Goal: Task Accomplishment & Management: Complete application form

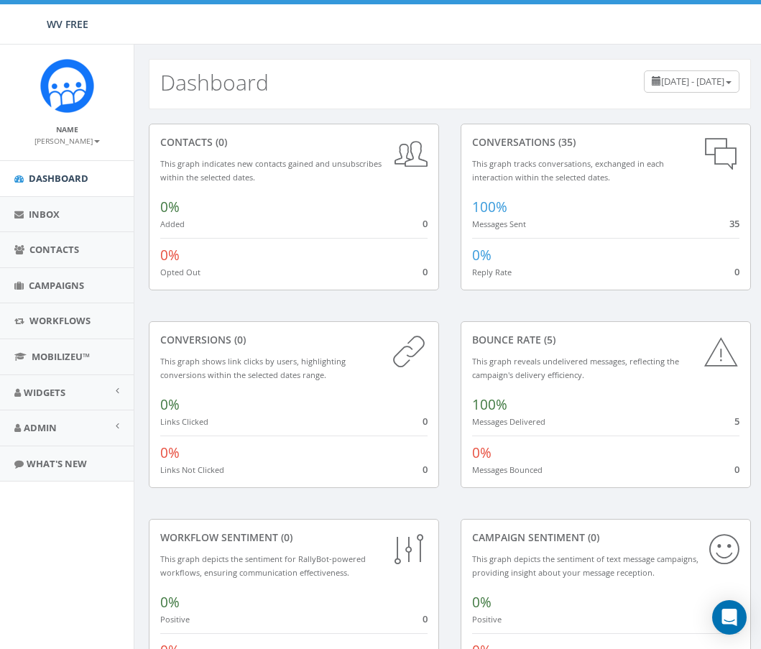
click at [10, 106] on div "Name Kelsey Gray Profile Sign Out" at bounding box center [67, 103] width 134 height 116
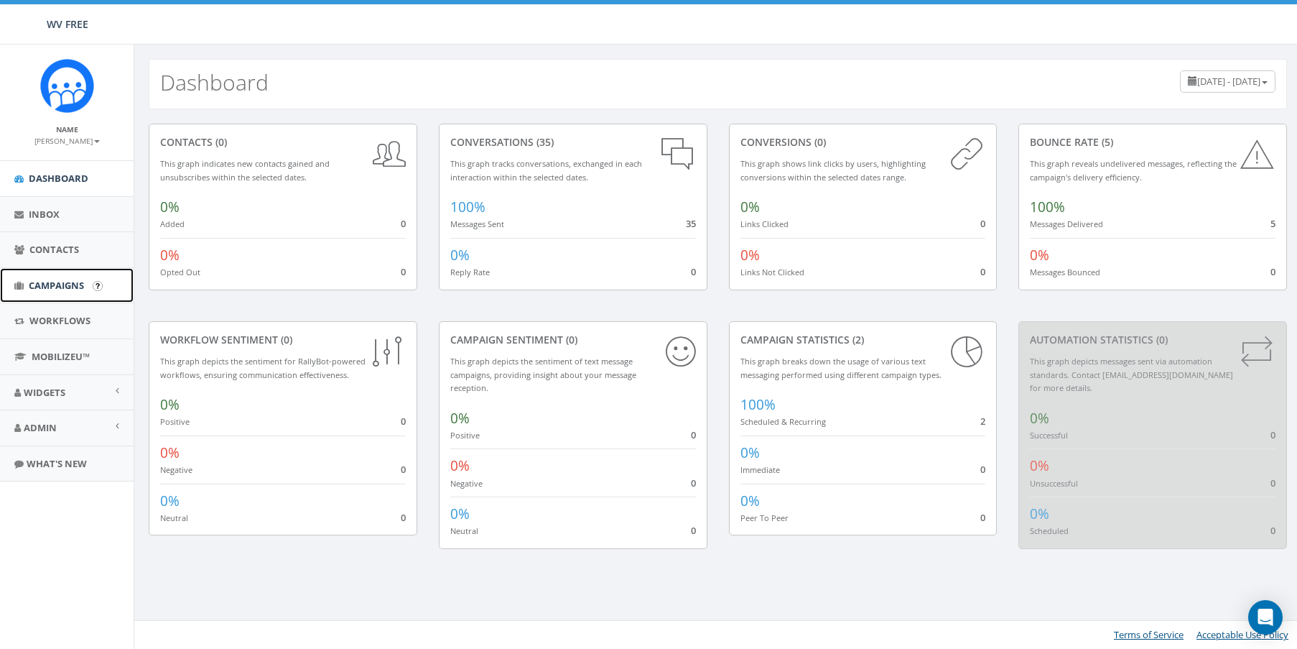
click at [52, 287] on span "Campaigns" at bounding box center [56, 285] width 55 height 13
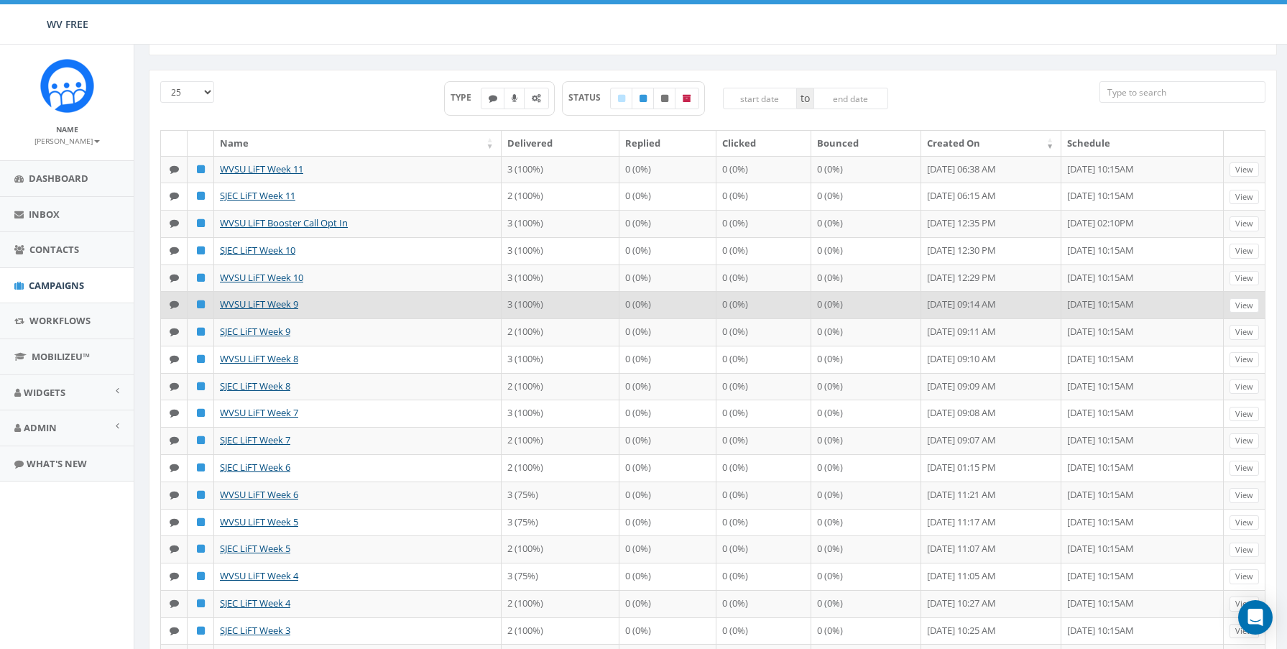
scroll to position [287, 0]
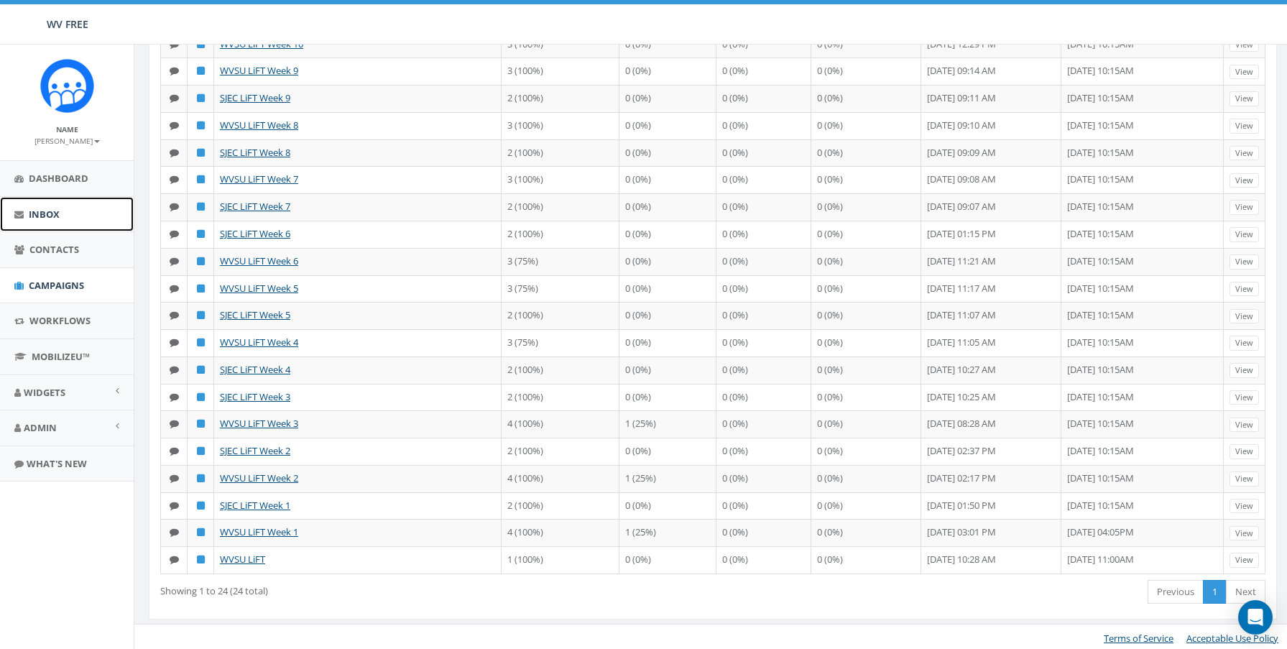
click at [55, 225] on link "Inbox" at bounding box center [67, 214] width 134 height 35
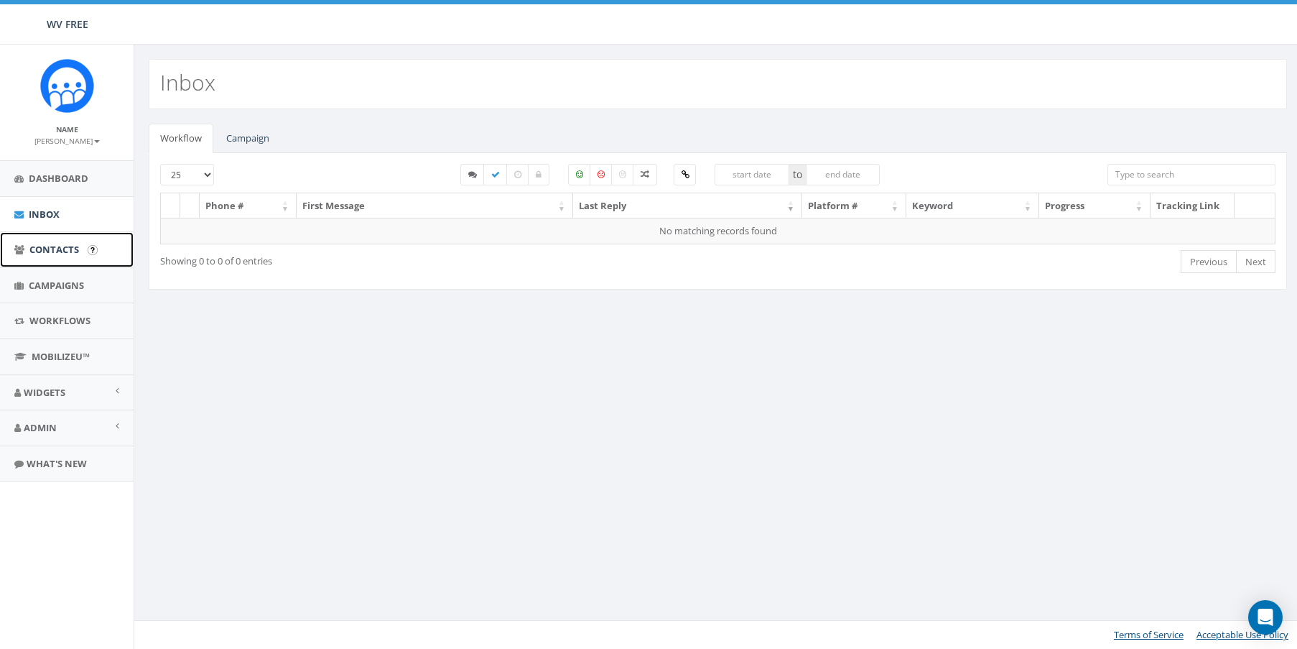
click at [62, 256] on link "Contacts" at bounding box center [67, 249] width 134 height 35
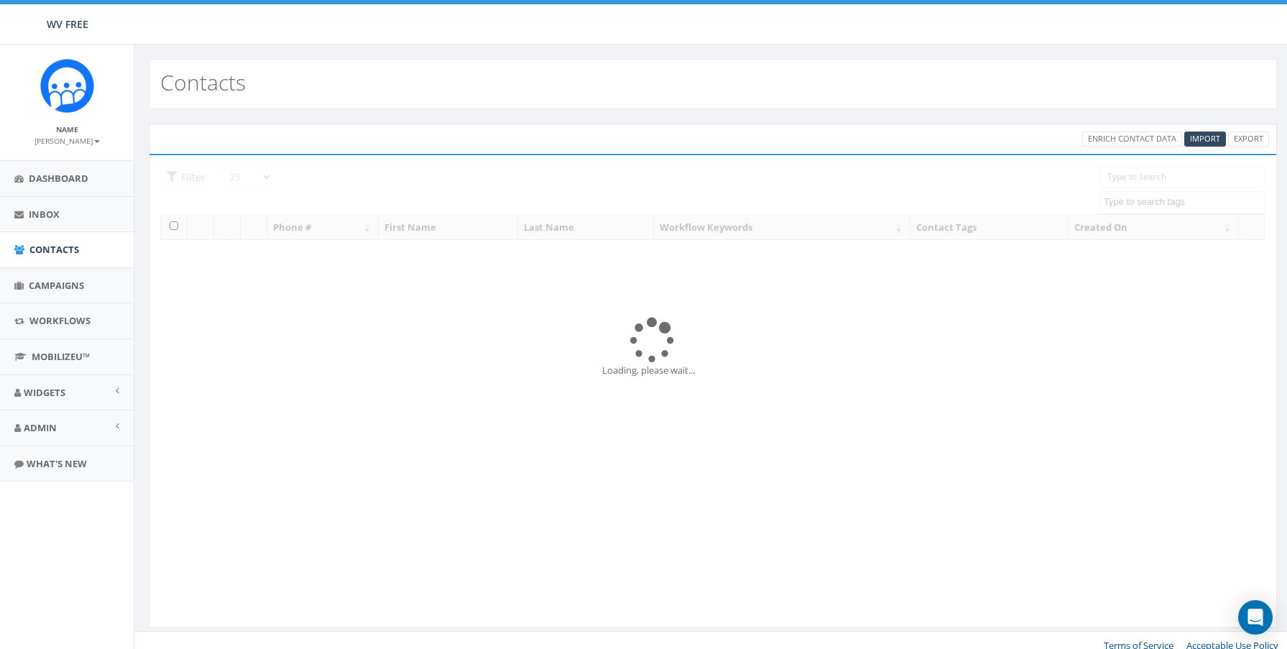
select select
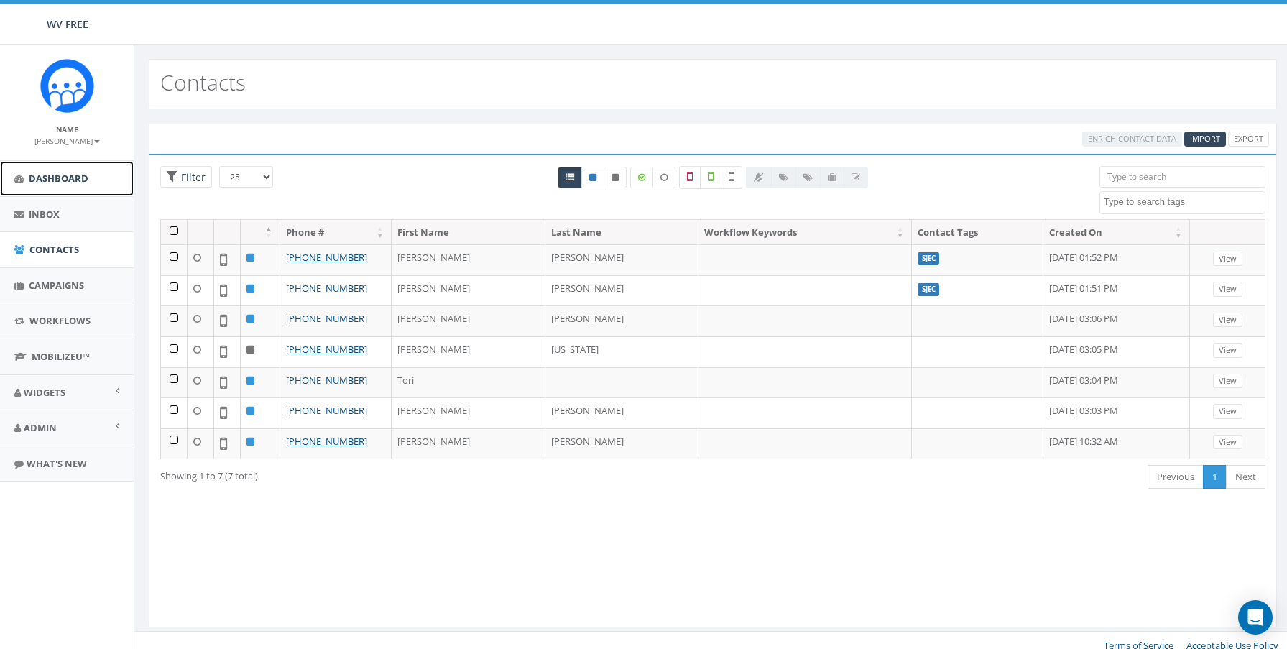
click at [80, 185] on link "Dashboard" at bounding box center [67, 178] width 134 height 35
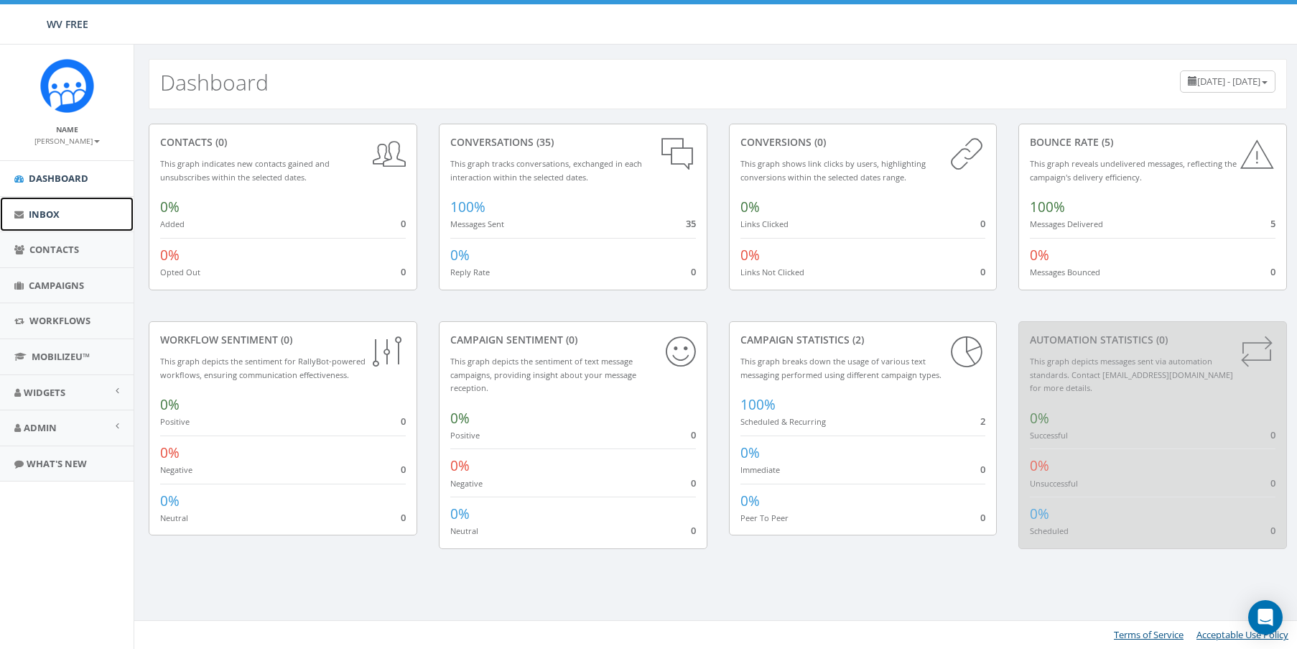
click at [75, 218] on link "Inbox" at bounding box center [67, 214] width 134 height 35
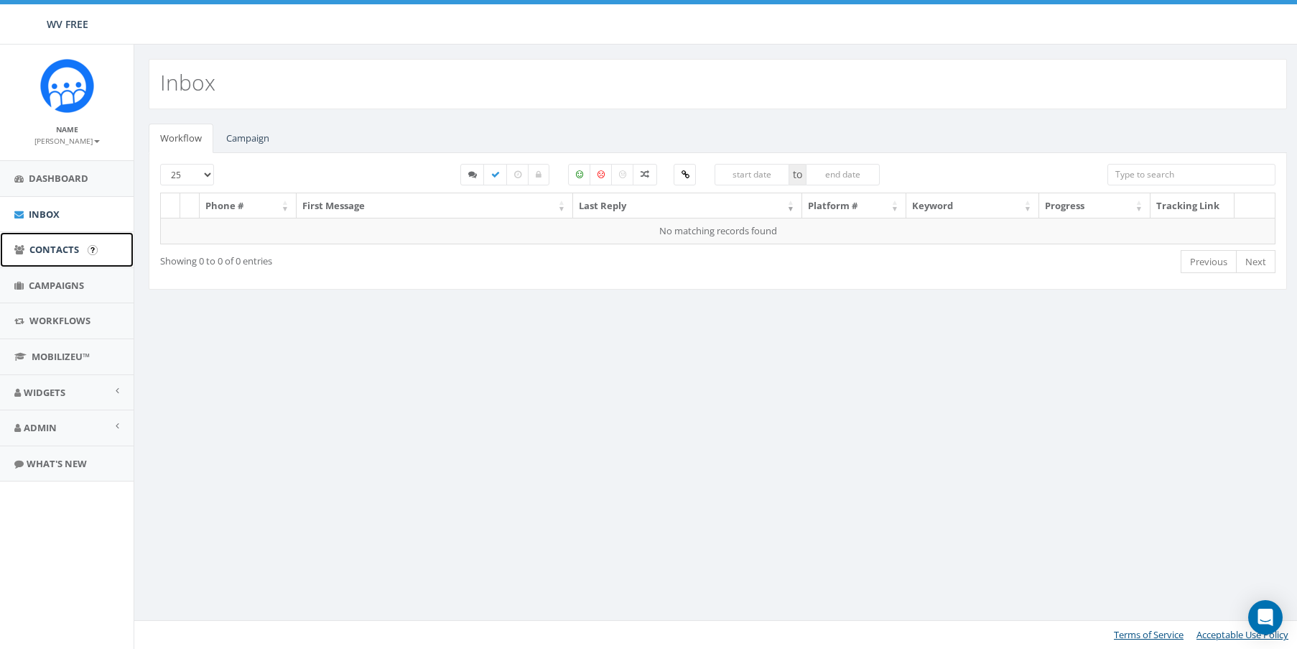
click at [59, 247] on span "Contacts" at bounding box center [54, 249] width 50 height 13
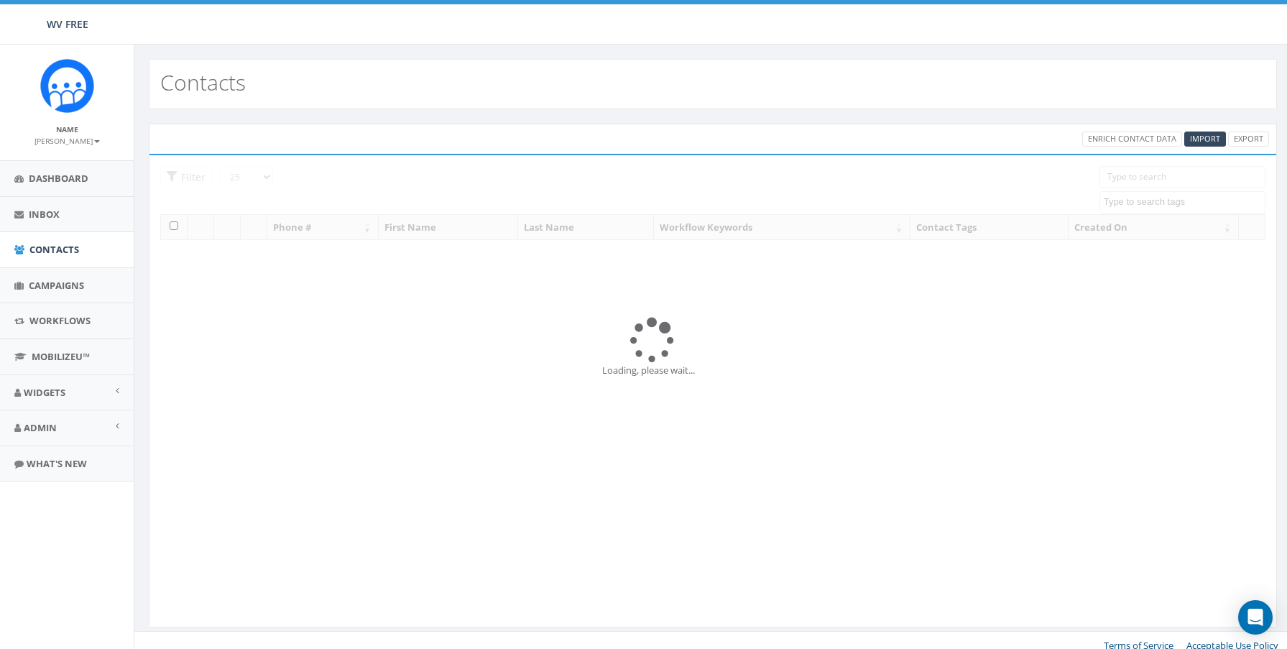
select select
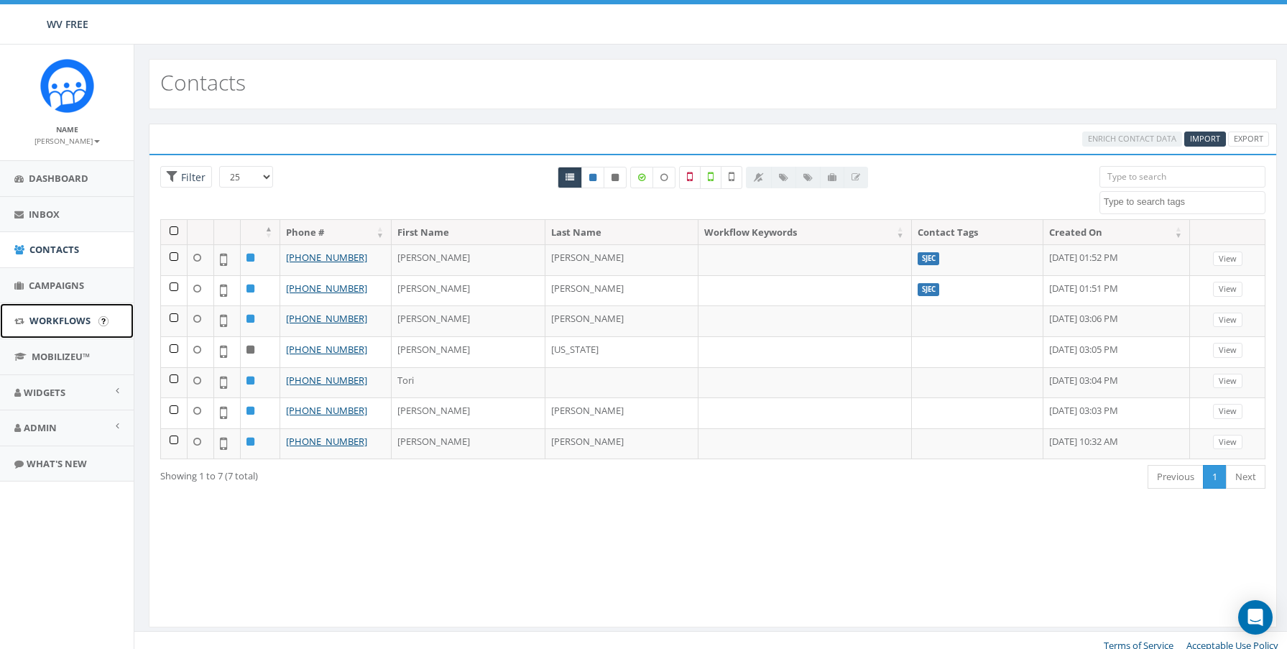
click at [40, 314] on span "Workflows" at bounding box center [59, 320] width 61 height 13
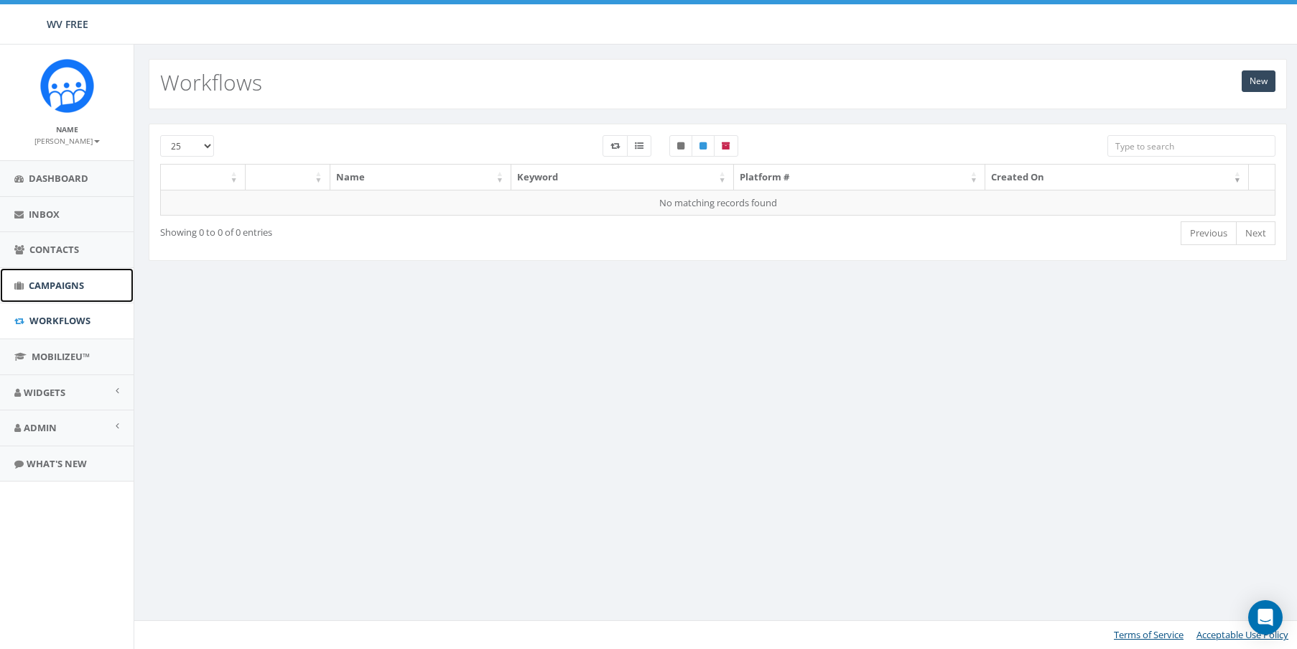
click at [55, 293] on link "Campaigns" at bounding box center [67, 285] width 134 height 35
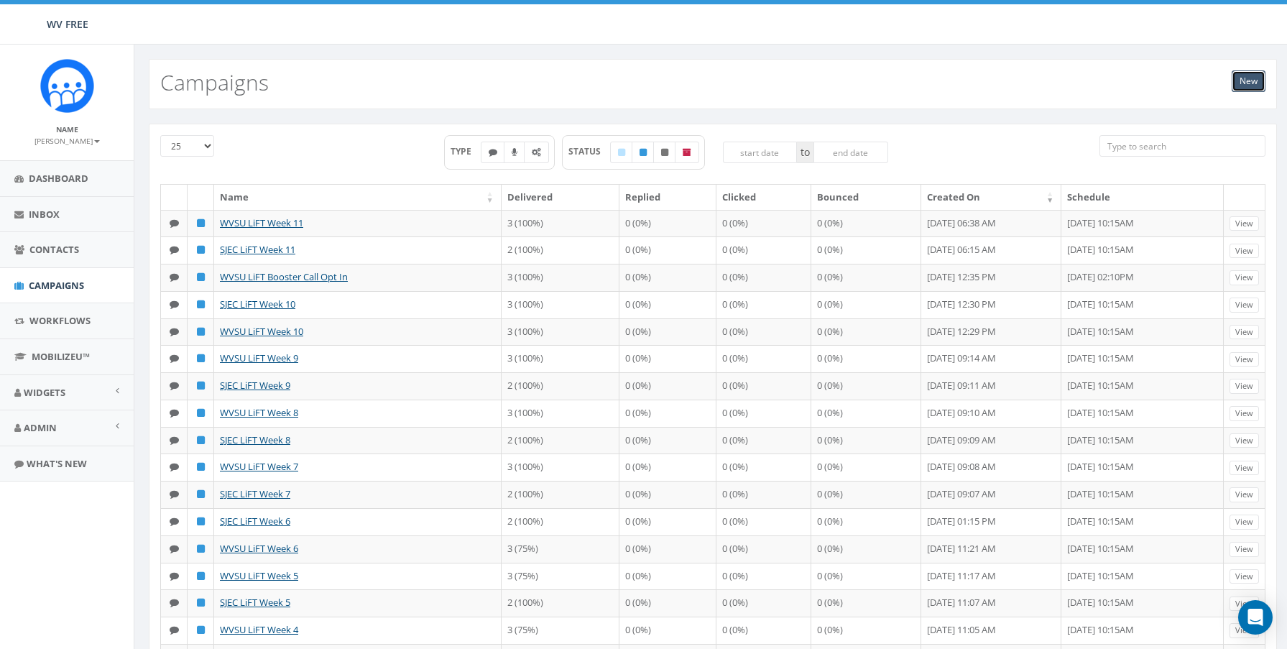
click at [1247, 80] on link "New" at bounding box center [1248, 81] width 34 height 22
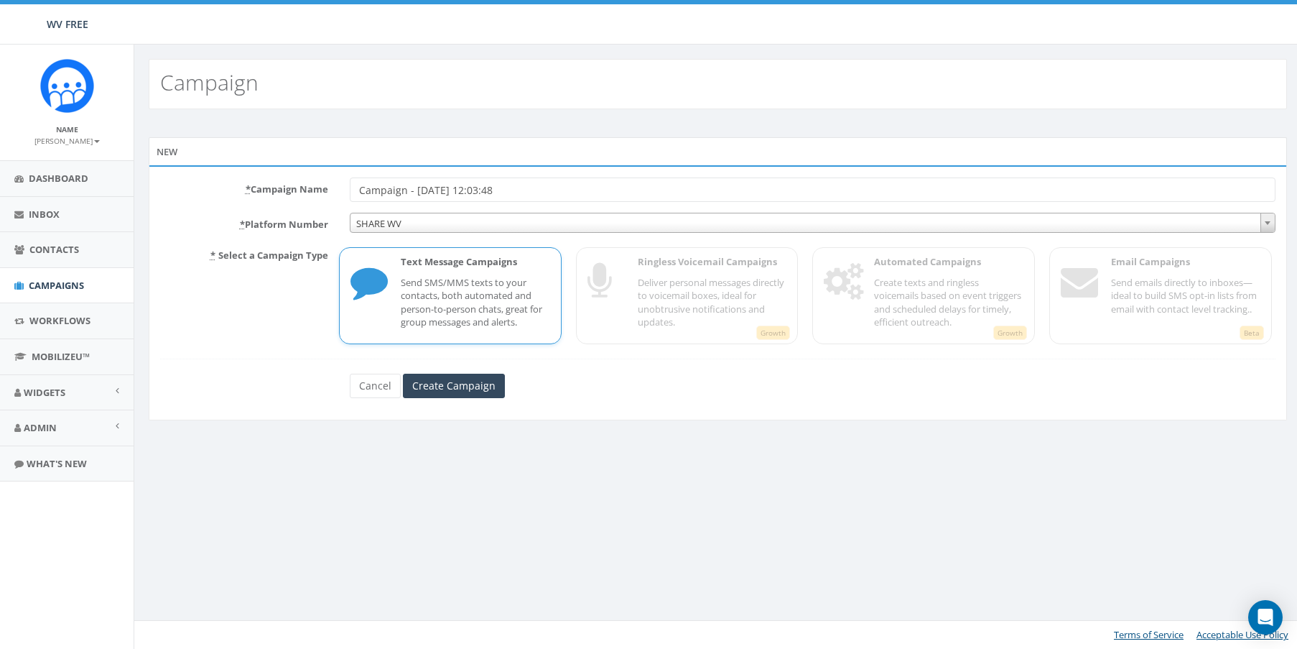
drag, startPoint x: 522, startPoint y: 192, endPoint x: 175, endPoint y: 175, distance: 348.1
click at [175, 175] on div "* Campaign Name Campaign - [DATE] 12:03:48 * Platform Number SHARE WV SHARE WV …" at bounding box center [718, 292] width 1139 height 255
type input "KCPL [DATE] LiFT Reminders"
click at [553, 218] on span "SHARE WV" at bounding box center [813, 223] width 924 height 20
click at [458, 381] on input "Create Campaign" at bounding box center [454, 386] width 102 height 24
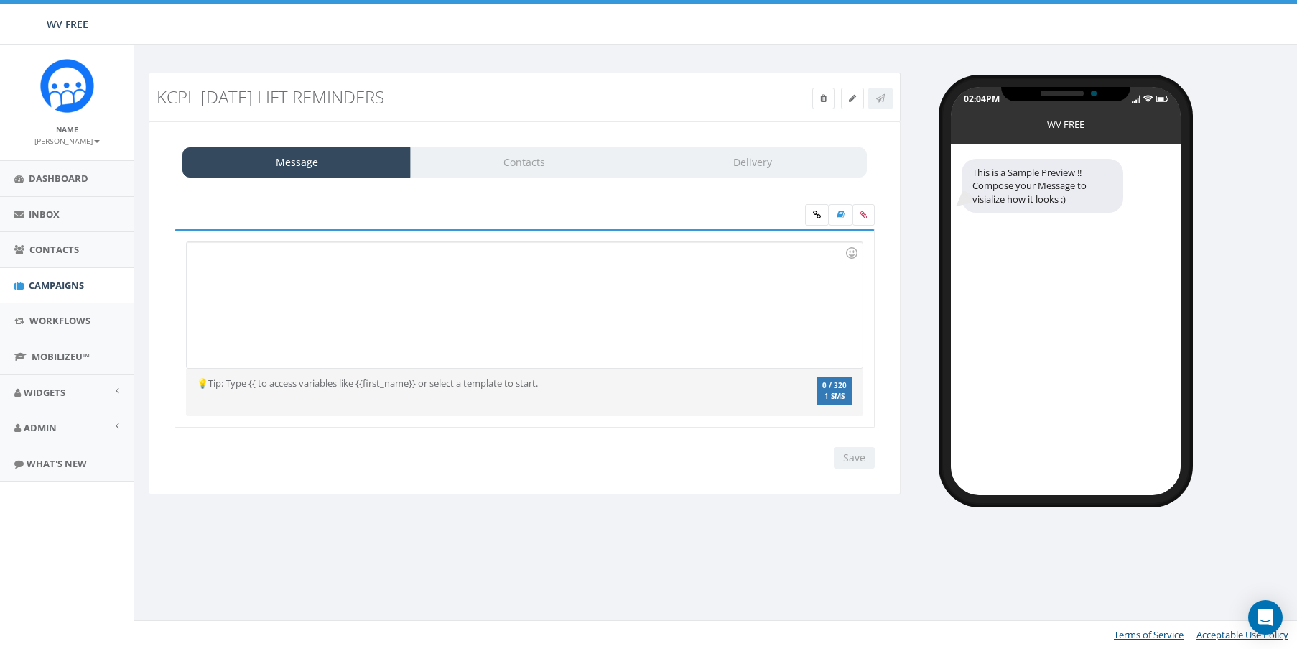
click at [573, 361] on div at bounding box center [524, 305] width 675 height 126
click at [536, 302] on div at bounding box center [524, 305] width 675 height 126
click at [501, 168] on div "Message Contacts Delivery" at bounding box center [524, 162] width 685 height 30
click at [764, 173] on div "Message Contacts Delivery" at bounding box center [524, 162] width 685 height 30
click at [360, 268] on div at bounding box center [524, 305] width 675 height 126
